Goal: Task Accomplishment & Management: Use online tool/utility

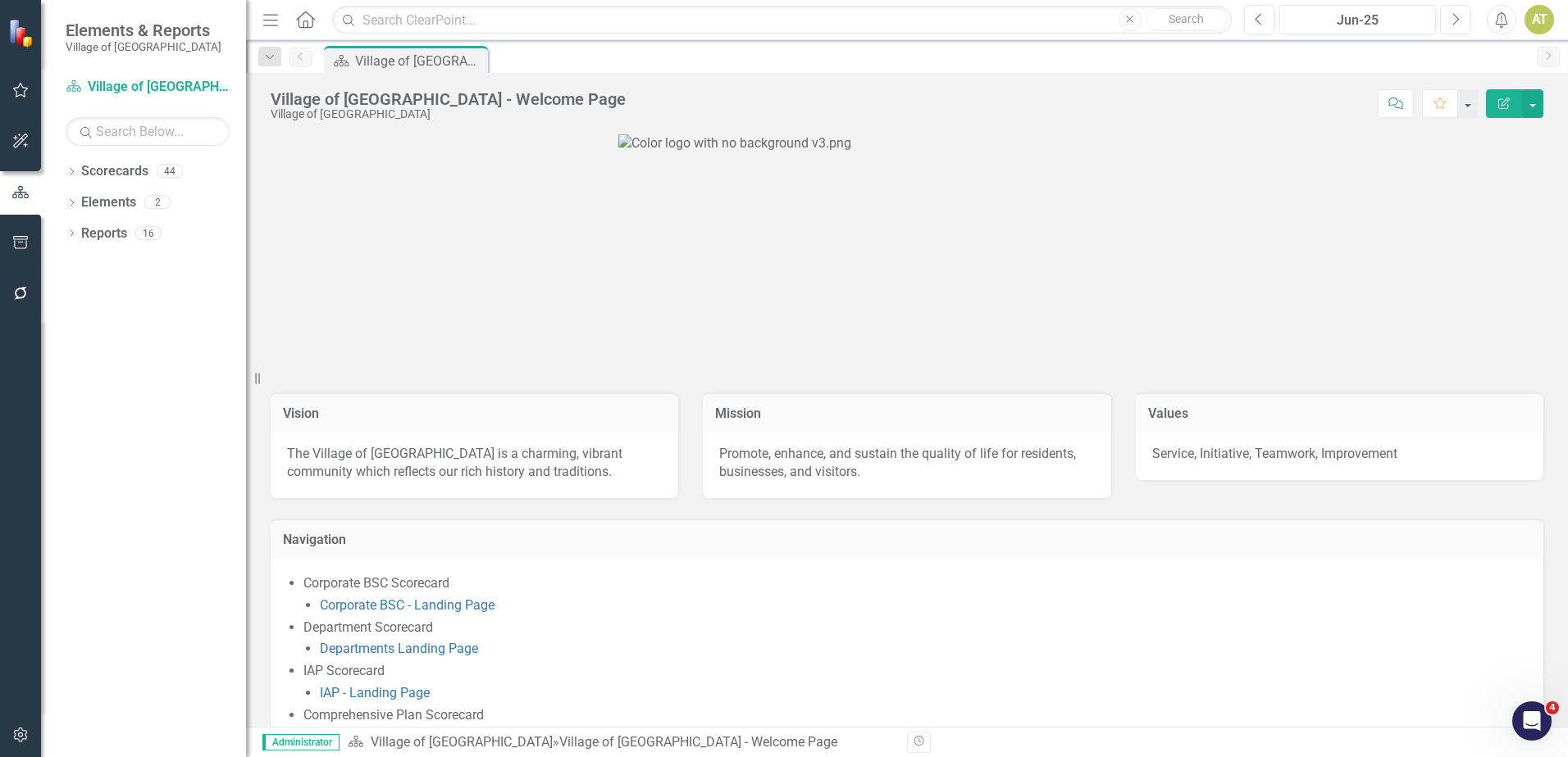
click at [17, 293] on icon "button" at bounding box center [20, 293] width 13 height 13
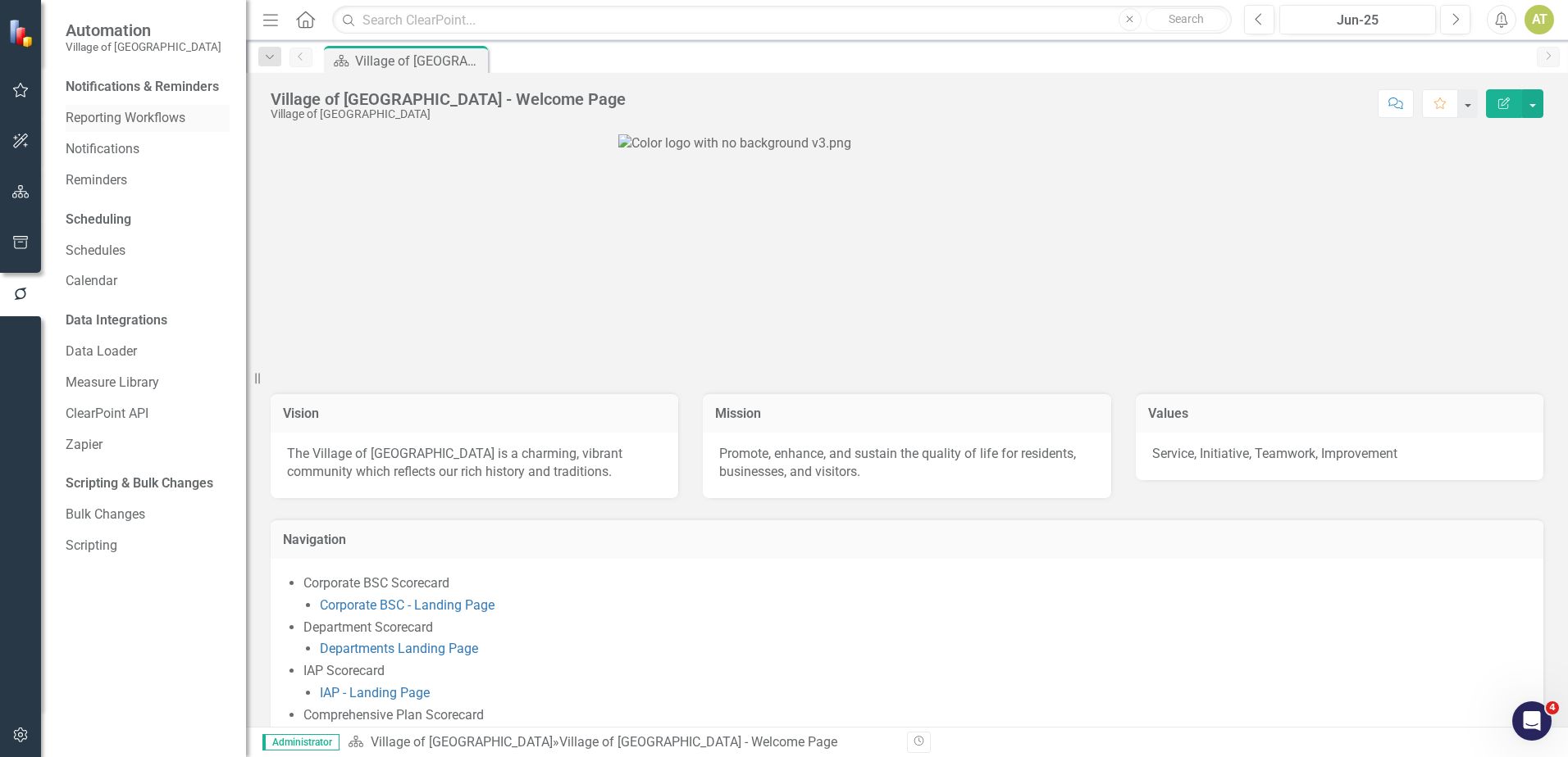
click at [97, 117] on link "Reporting Workflows" at bounding box center [147, 118] width 164 height 18
